Goal: Navigation & Orientation: Find specific page/section

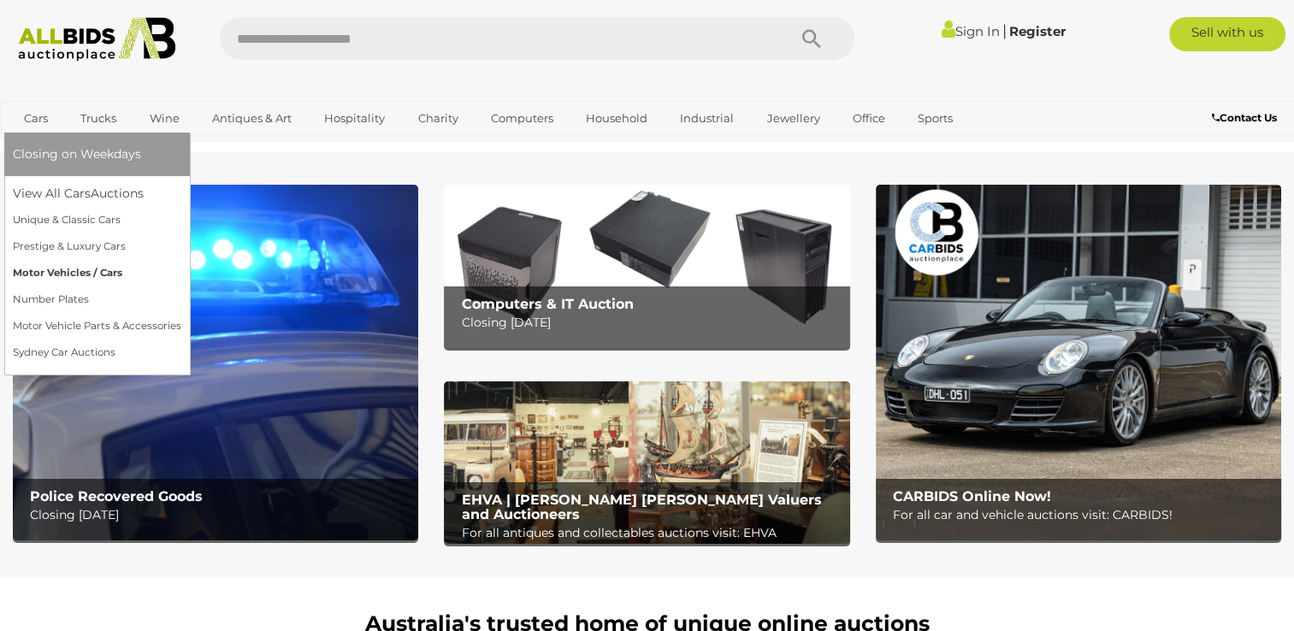
click at [86, 272] on link "Motor Vehicles / Cars" at bounding box center [97, 273] width 168 height 27
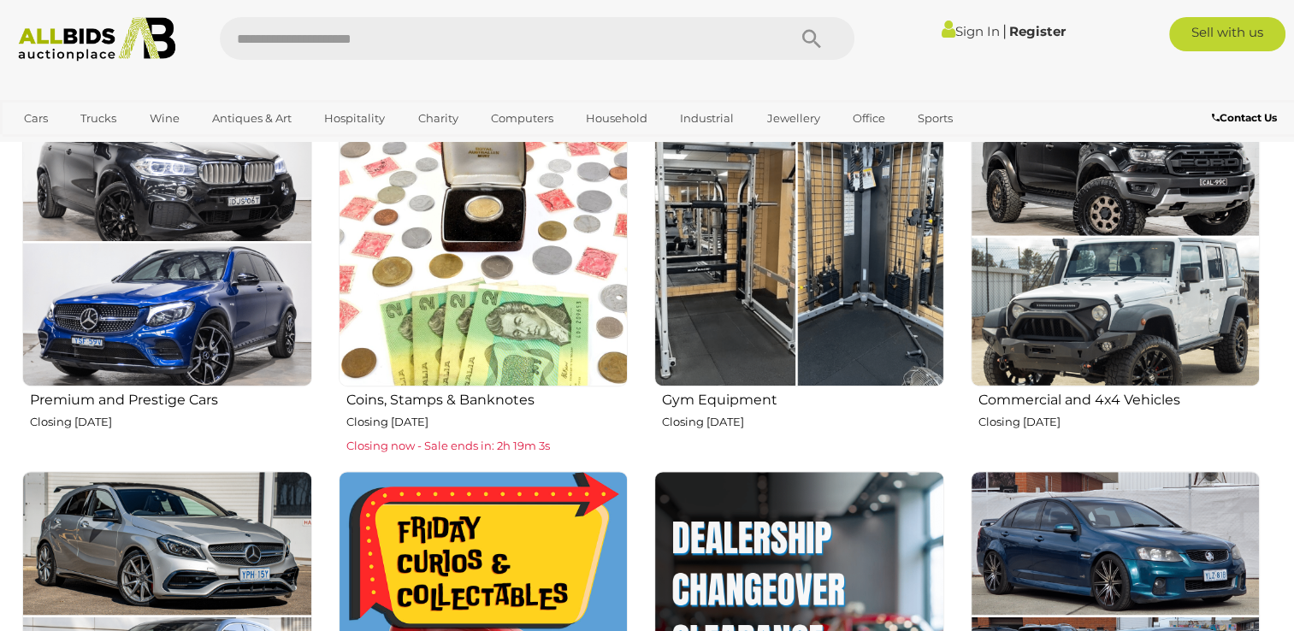
scroll to position [513, 0]
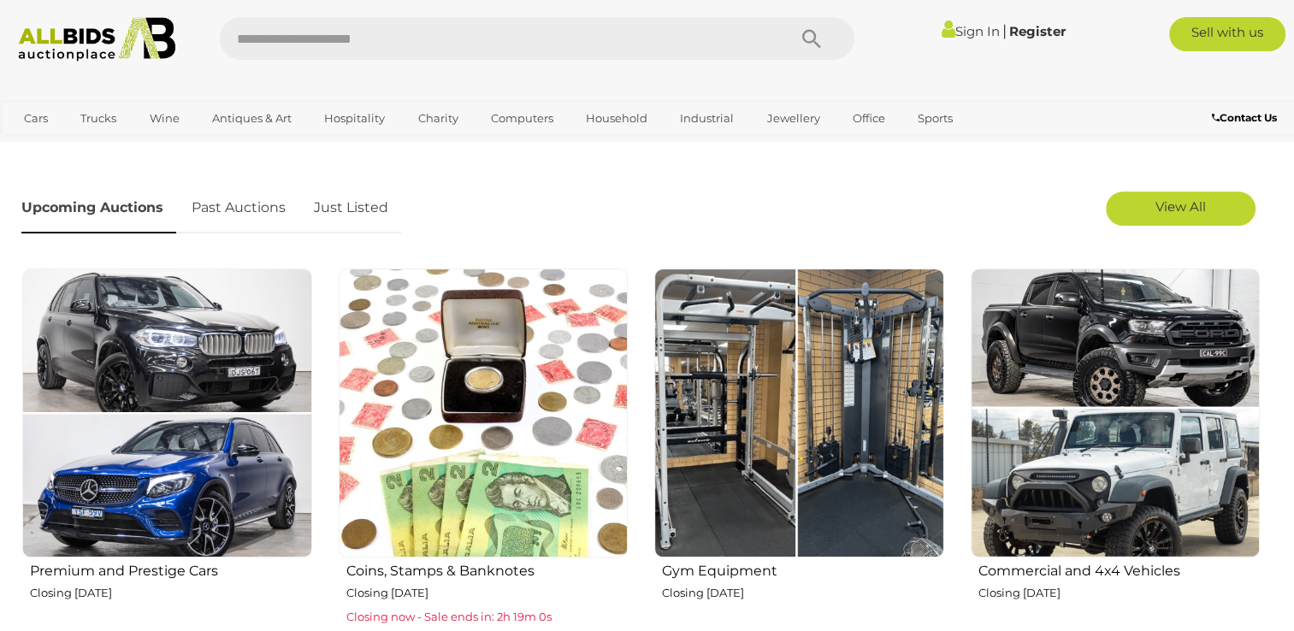
click at [799, 350] on img at bounding box center [799, 414] width 290 height 290
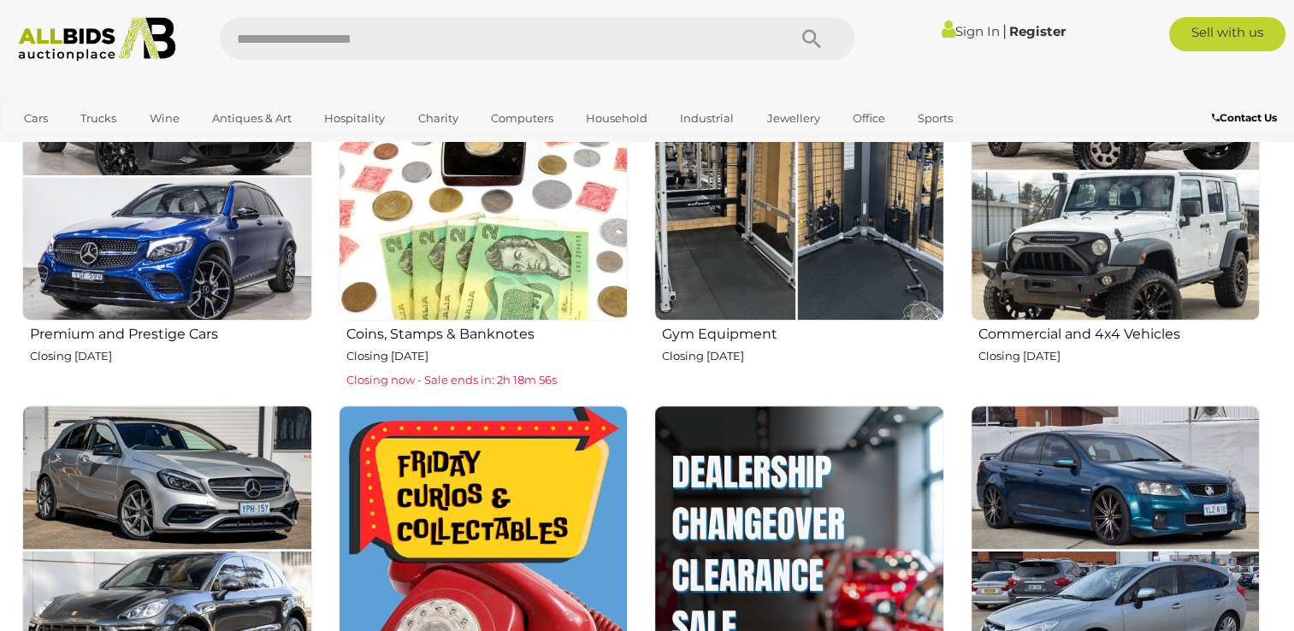
scroll to position [599, 0]
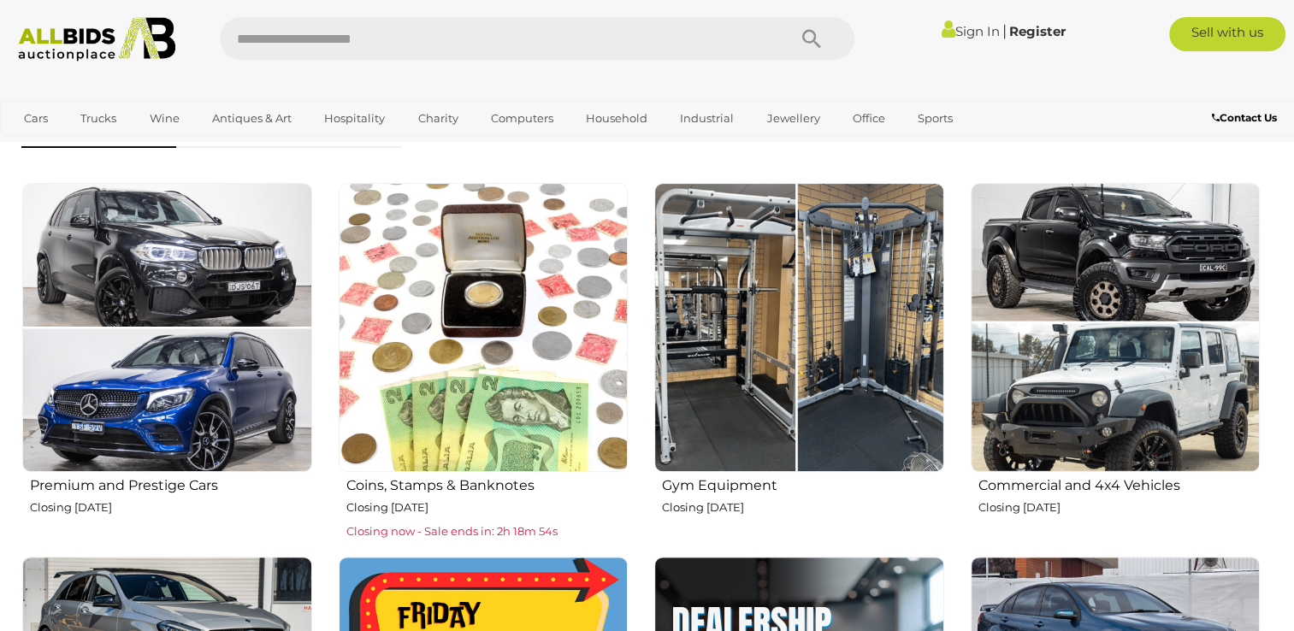
click at [740, 482] on h2 "Gym Equipment" at bounding box center [803, 484] width 282 height 20
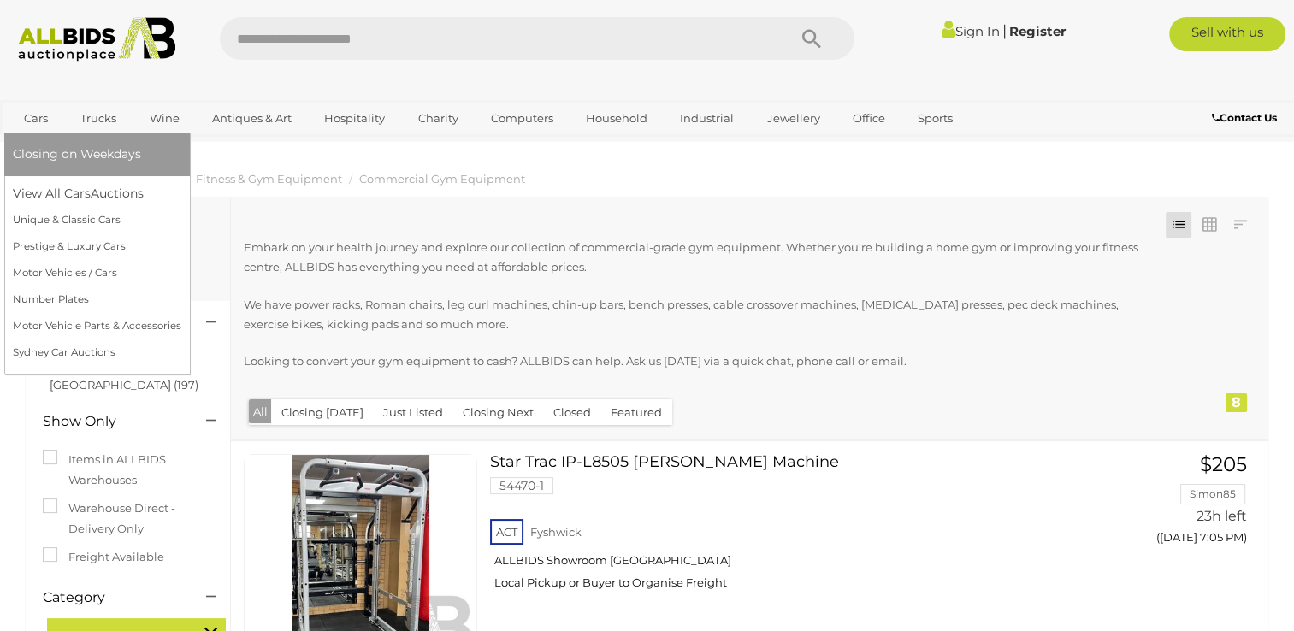
click at [34, 120] on link "Cars" at bounding box center [36, 118] width 46 height 28
click at [75, 151] on span "Closing on Weekdays" at bounding box center [77, 153] width 128 height 15
